Goal: Information Seeking & Learning: Learn about a topic

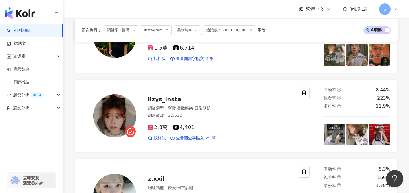
scroll to position [14, 0]
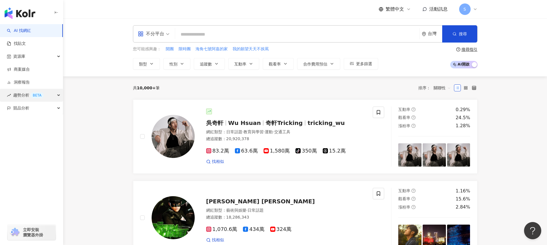
click at [53, 100] on div "趨勢分析 BETA" at bounding box center [31, 95] width 63 height 13
click at [40, 107] on link "Hashtag 排行" at bounding box center [27, 108] width 26 height 6
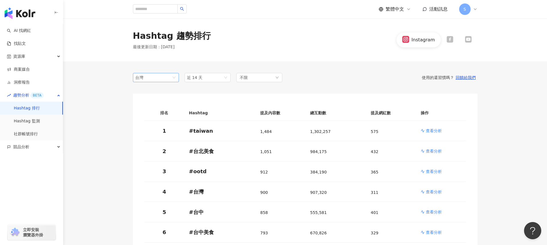
click at [174, 76] on span "台灣" at bounding box center [155, 77] width 41 height 9
click at [209, 79] on span "近 14 天" at bounding box center [207, 77] width 41 height 9
click at [248, 75] on div "不限" at bounding box center [259, 77] width 46 height 9
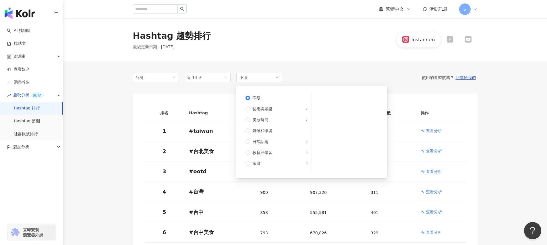
click at [261, 53] on div "Hashtag 趨勢排行 最後更新日期 ： [DATE] Instagram" at bounding box center [305, 39] width 484 height 43
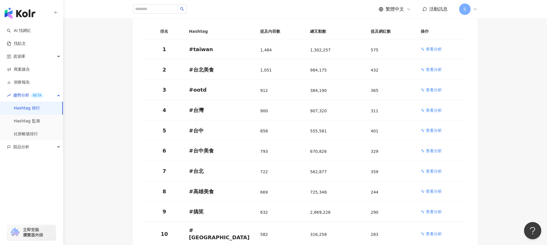
scroll to position [80, 0]
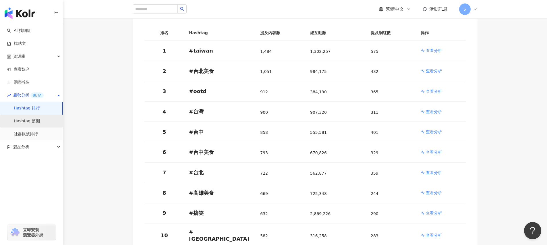
click at [36, 121] on link "Hashtag 監測" at bounding box center [27, 121] width 26 height 6
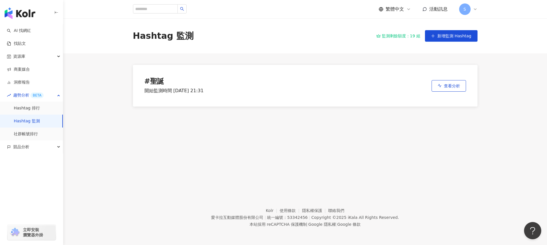
click at [444, 119] on div "Hashtag 監測 監測剩餘額度：19 組 新增監測 Hashtag # 聖誕 開始監測時間 [DATE] 21:31 查看分析" at bounding box center [305, 99] width 484 height 163
click at [25, 108] on link "Hashtag 排行" at bounding box center [27, 108] width 26 height 6
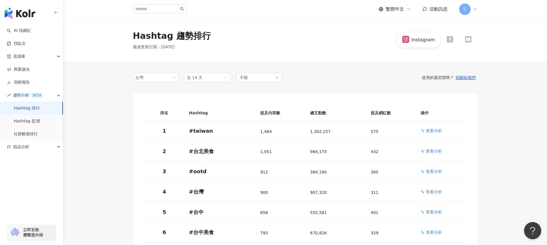
click at [25, 108] on link "Hashtag 排行" at bounding box center [27, 108] width 26 height 6
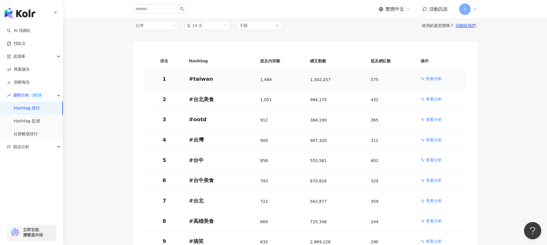
scroll to position [53, 0]
click at [216, 28] on span "近 14 天" at bounding box center [207, 25] width 41 height 9
click at [210, 45] on div "近一個月" at bounding box center [207, 46] width 37 height 6
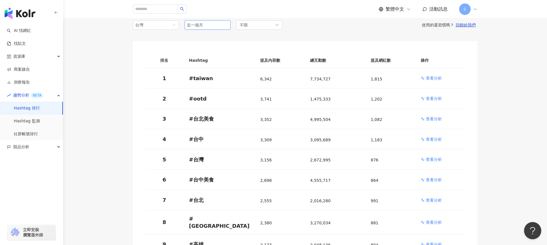
click at [219, 24] on span "近一個月" at bounding box center [207, 25] width 41 height 9
click at [211, 39] on div "近 14 天" at bounding box center [207, 37] width 37 height 6
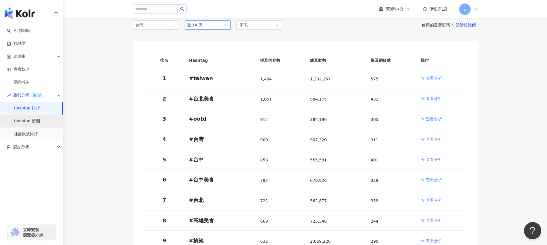
click at [40, 121] on link "Hashtag 監測" at bounding box center [27, 121] width 26 height 6
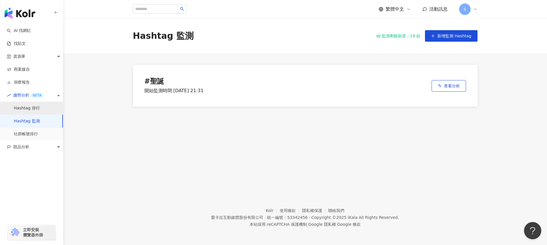
click at [40, 109] on link "Hashtag 排行" at bounding box center [27, 108] width 26 height 6
